Goal: Task Accomplishment & Management: Use online tool/utility

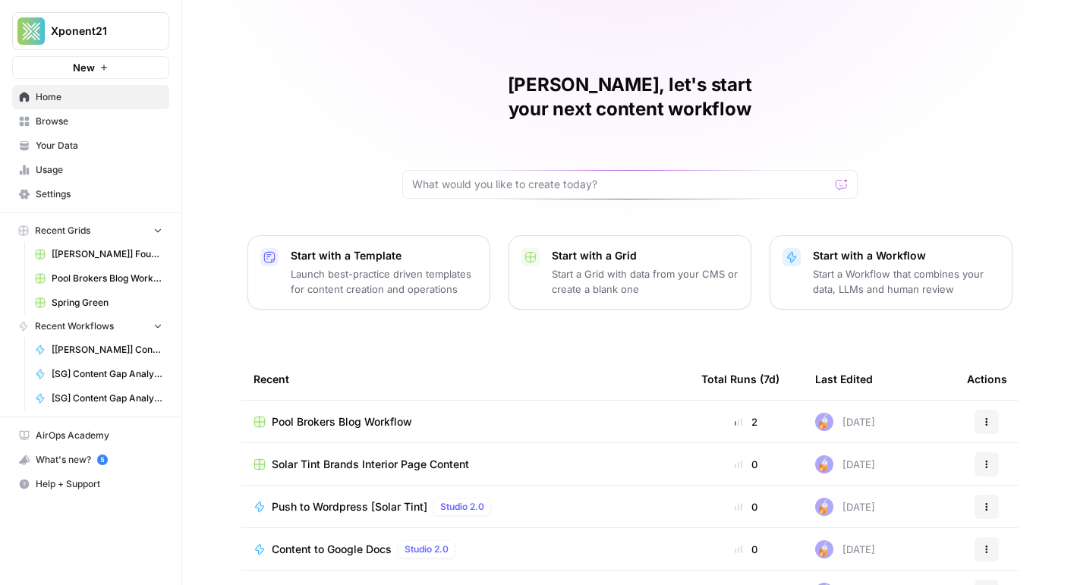
scroll to position [113, 0]
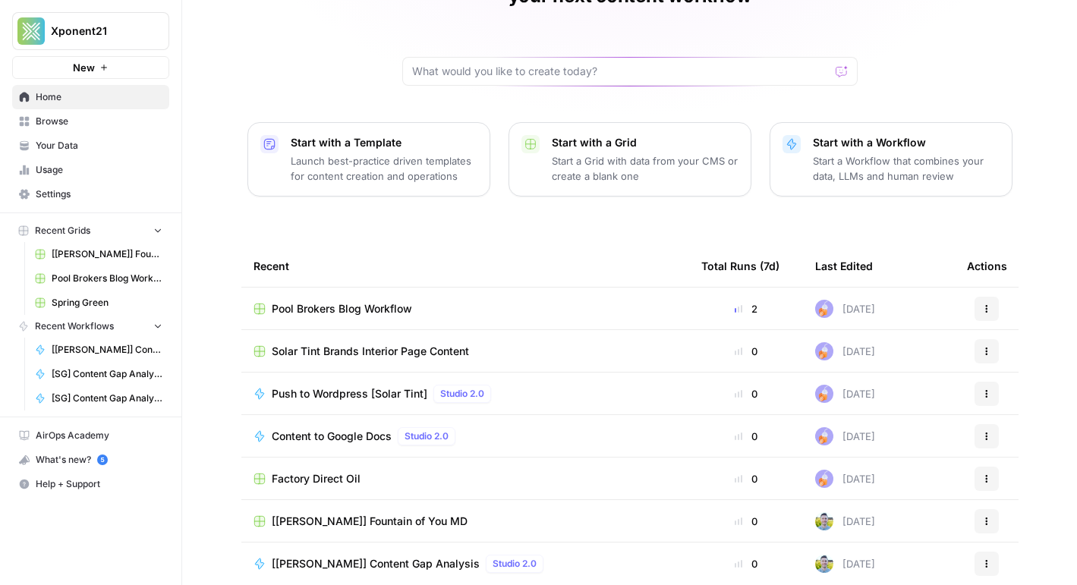
click at [346, 344] on span "Solar Tint Brands Interior Page Content" at bounding box center [370, 351] width 197 height 15
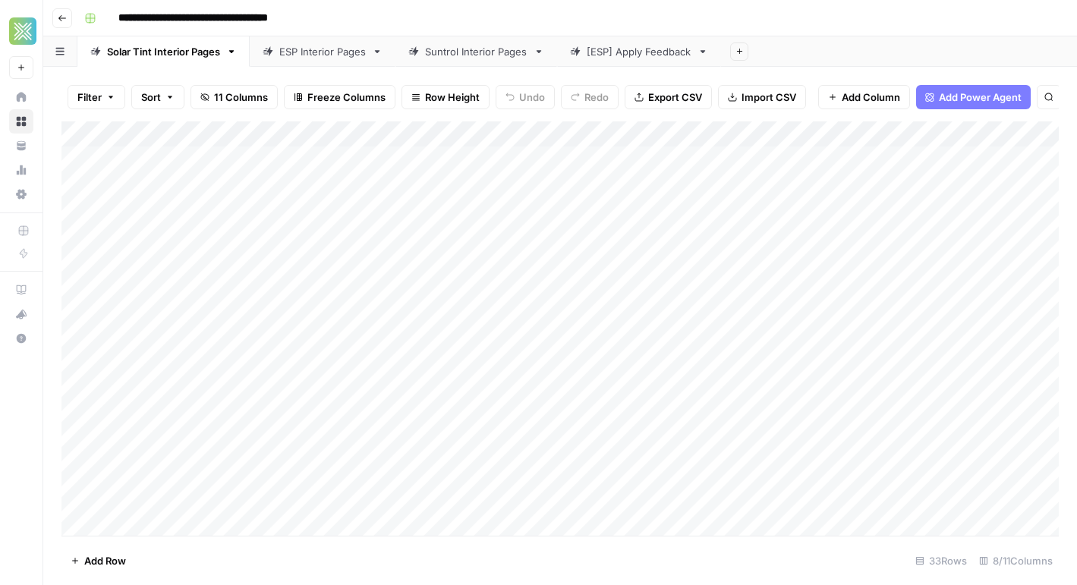
click at [260, 181] on div "Add Column" at bounding box center [559, 328] width 997 height 414
click at [354, 361] on div "Add Column" at bounding box center [559, 328] width 997 height 414
click at [1021, 363] on div "Add Column" at bounding box center [559, 328] width 997 height 414
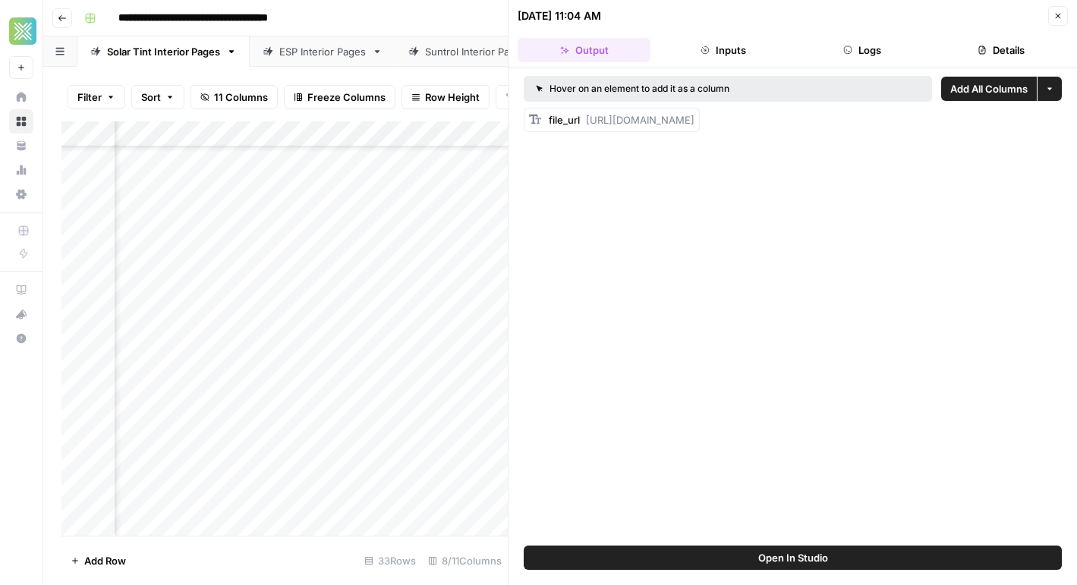
drag, startPoint x: 587, startPoint y: 116, endPoint x: 1075, endPoint y: 127, distance: 488.8
click at [1075, 127] on div "Hover on an element to add it as a column Add All Columns More options file_url…" at bounding box center [792, 306] width 568 height 477
copy span "[URL][DOMAIN_NAME]"
click at [1056, 22] on button "Close" at bounding box center [1058, 16] width 20 height 20
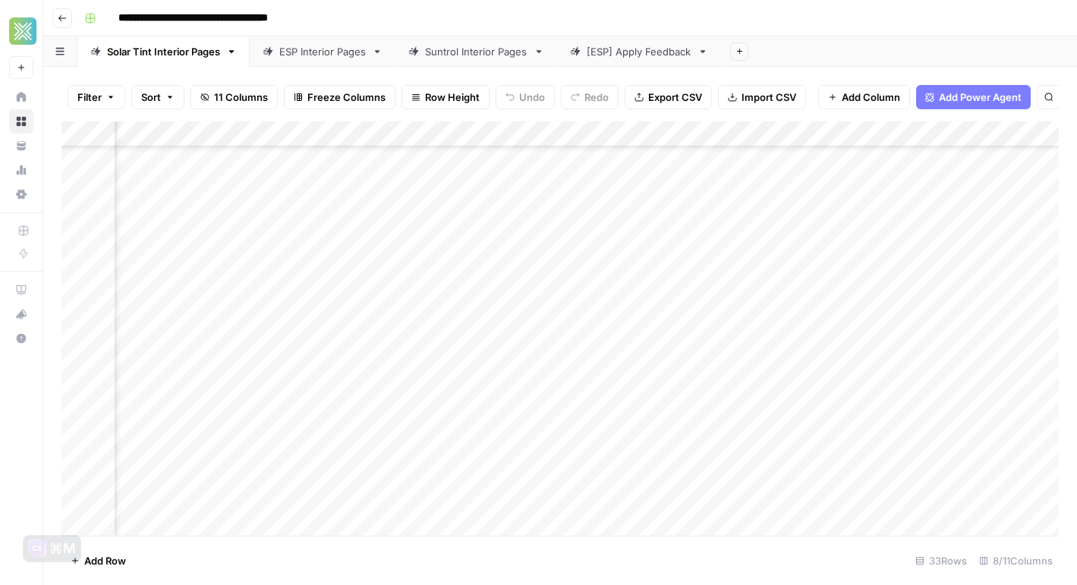
scroll to position [131, 0]
click at [285, 367] on div "Add Column" at bounding box center [559, 328] width 997 height 414
click at [284, 415] on div "Add Column" at bounding box center [559, 328] width 997 height 414
click at [922, 420] on div "Add Column" at bounding box center [559, 328] width 997 height 414
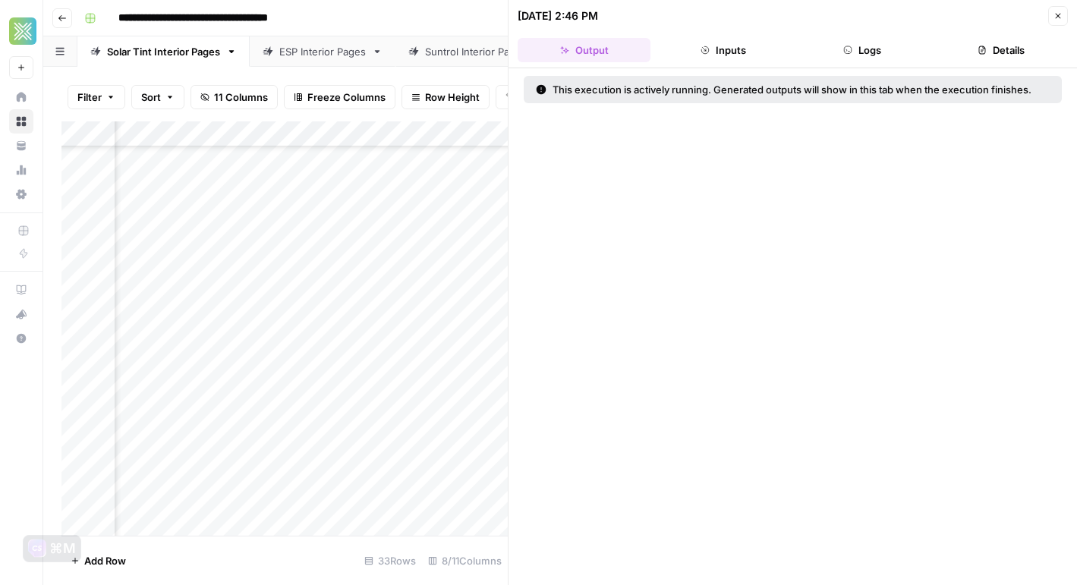
click at [1050, 15] on button "Close" at bounding box center [1058, 16] width 20 height 20
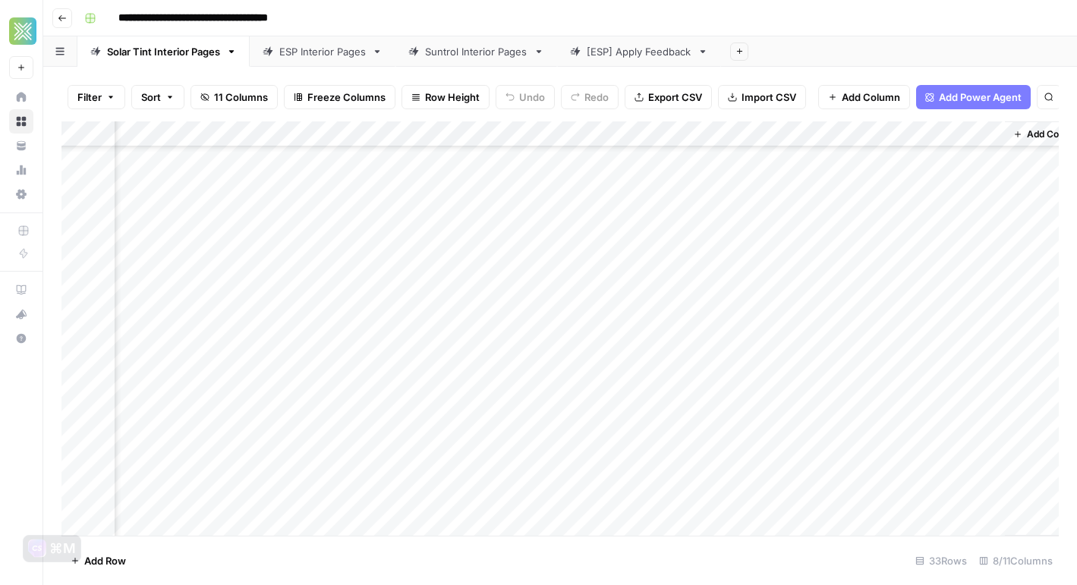
scroll to position [131, 834]
click at [832, 437] on div "Add Column" at bounding box center [559, 328] width 997 height 414
click at [934, 341] on div "Add Column" at bounding box center [559, 328] width 997 height 414
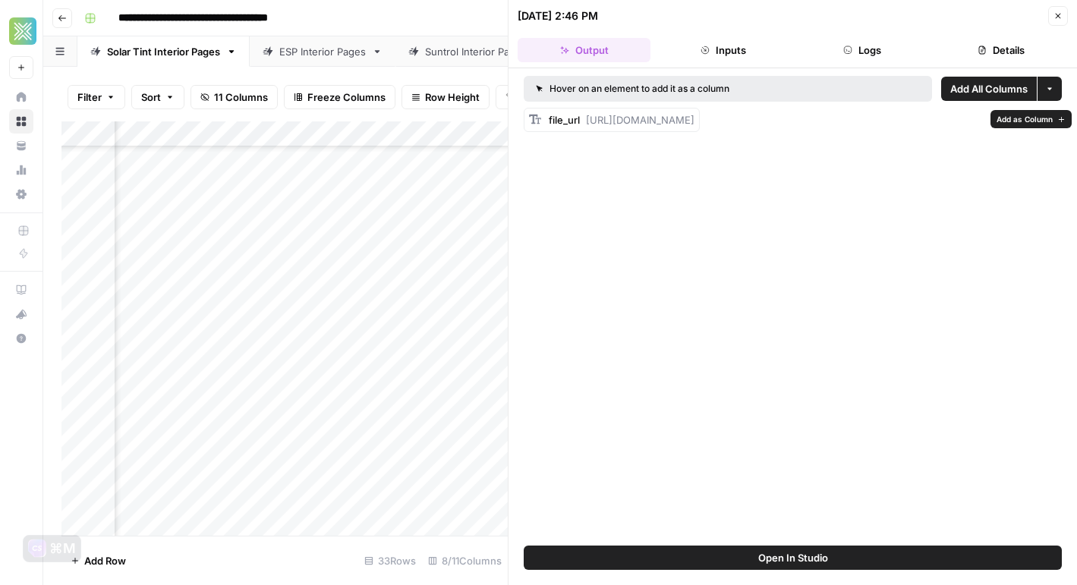
drag, startPoint x: 584, startPoint y: 115, endPoint x: 589, endPoint y: 135, distance: 20.2
click at [589, 127] on div "file_url [URL][DOMAIN_NAME]" at bounding box center [622, 119] width 146 height 15
copy span "[URL][DOMAIN_NAME]"
click at [1061, 17] on icon "button" at bounding box center [1057, 15] width 9 height 9
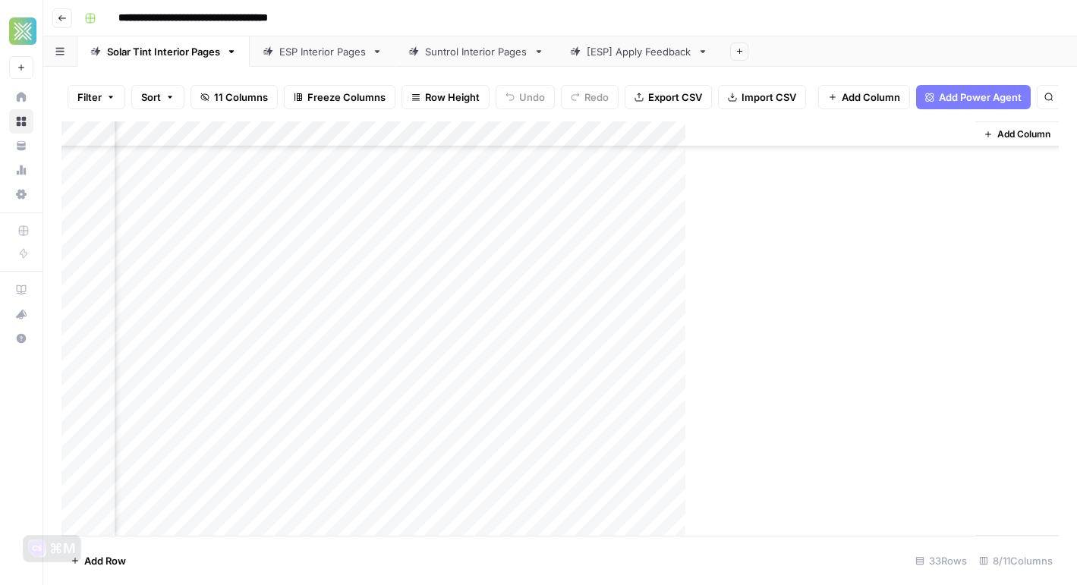
scroll to position [203, 816]
click at [894, 370] on div "Add Column" at bounding box center [559, 328] width 997 height 414
click at [958, 365] on div "Add Column" at bounding box center [559, 328] width 997 height 414
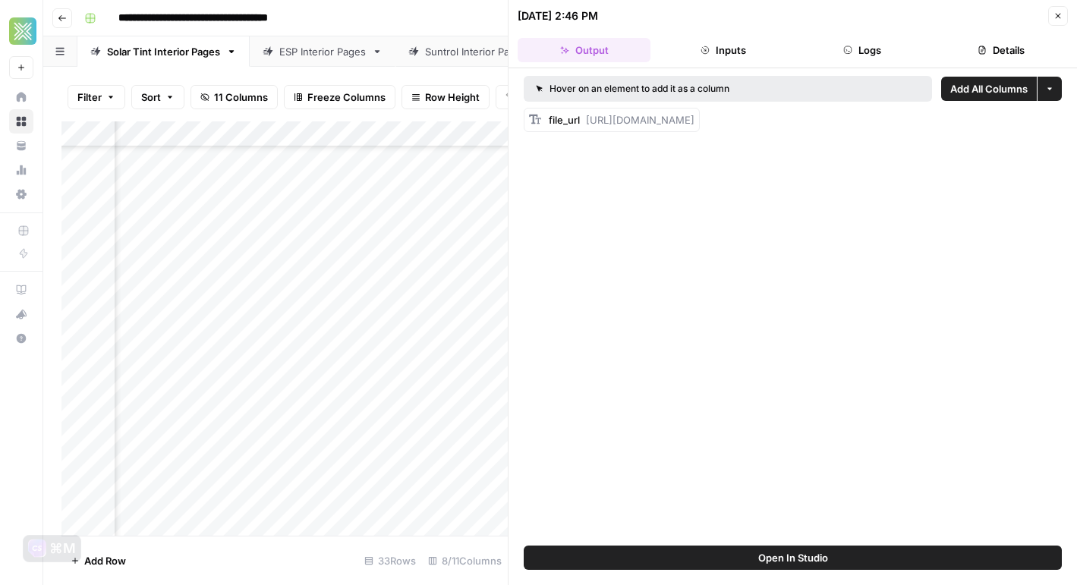
drag, startPoint x: 1061, startPoint y: 17, endPoint x: 1037, endPoint y: 140, distance: 125.9
click at [1037, 140] on div "Hover on an element to add it as a column Add All Columns More options file_url…" at bounding box center [792, 306] width 568 height 477
